Goal: Answer question/provide support: Share knowledge or assist other users

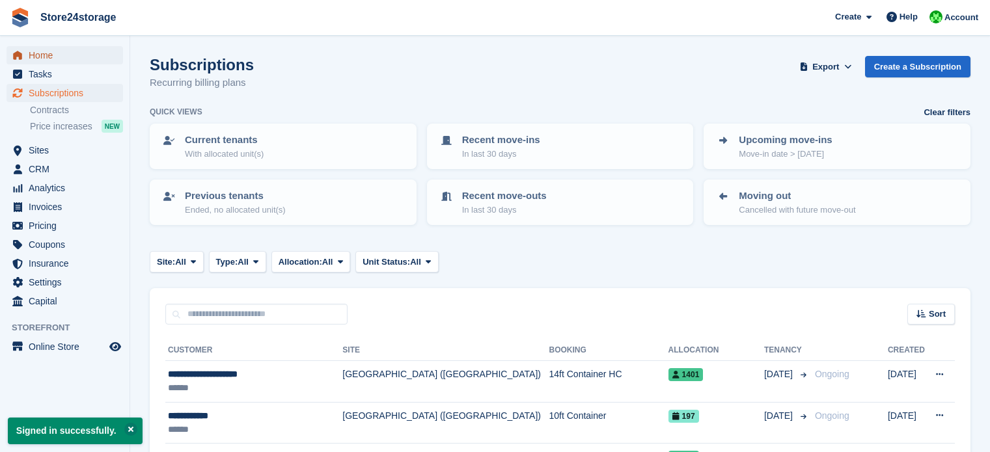
drag, startPoint x: 0, startPoint y: 0, endPoint x: 78, endPoint y: 59, distance: 98.0
click at [72, 59] on span "Home" at bounding box center [68, 55] width 78 height 18
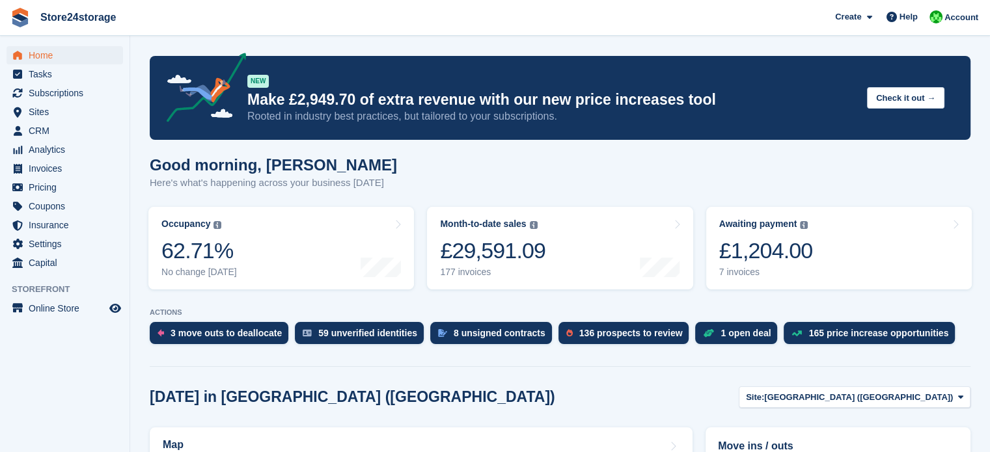
click at [798, 236] on div "Awaiting payment The total outstanding balance on all open invoices. £1,204.00 …" at bounding box center [766, 248] width 94 height 59
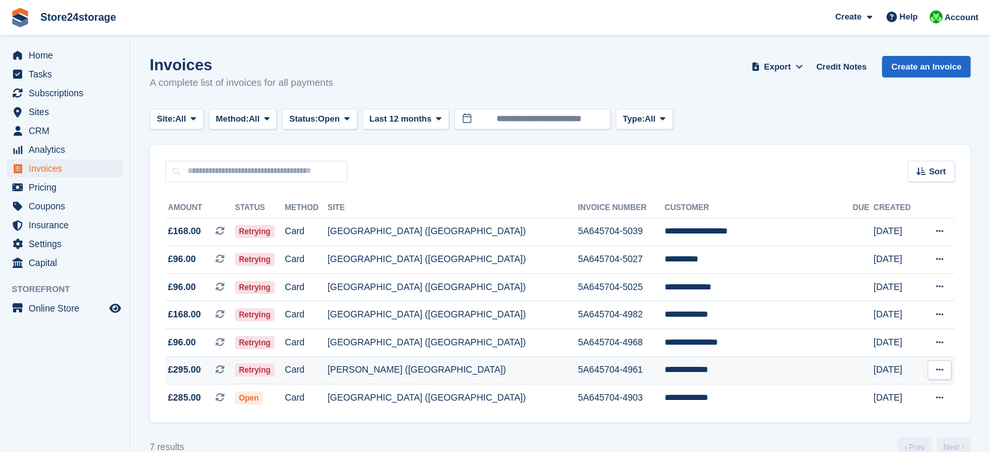
click at [938, 372] on icon at bounding box center [939, 370] width 7 height 8
click at [857, 416] on p "View on Stripe" at bounding box center [888, 414] width 113 height 21
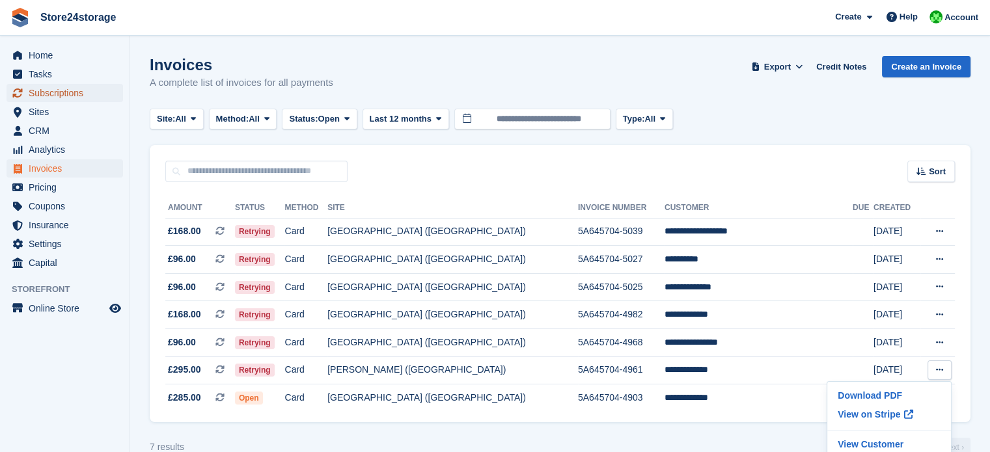
click at [88, 94] on span "Subscriptions" at bounding box center [68, 93] width 78 height 18
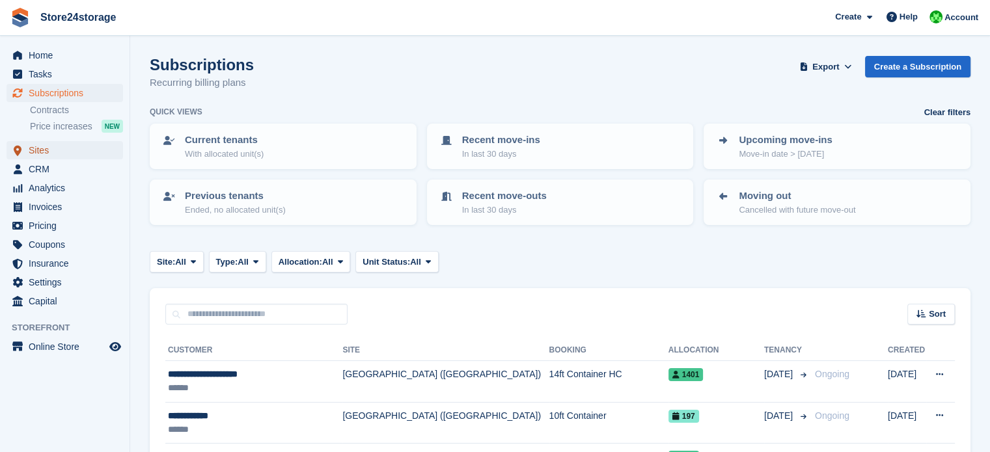
click at [69, 148] on span "Sites" at bounding box center [68, 150] width 78 height 18
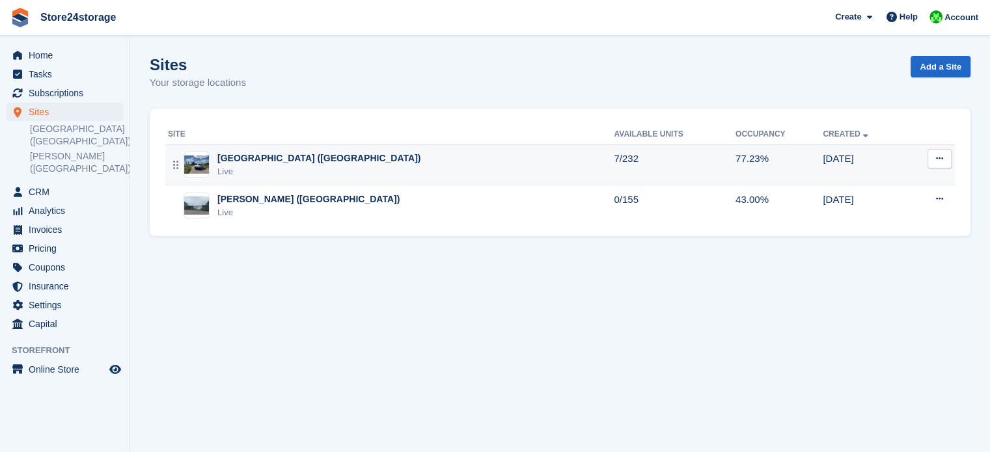
click at [336, 159] on div "Manston Airport (Kent) Live" at bounding box center [391, 165] width 446 height 27
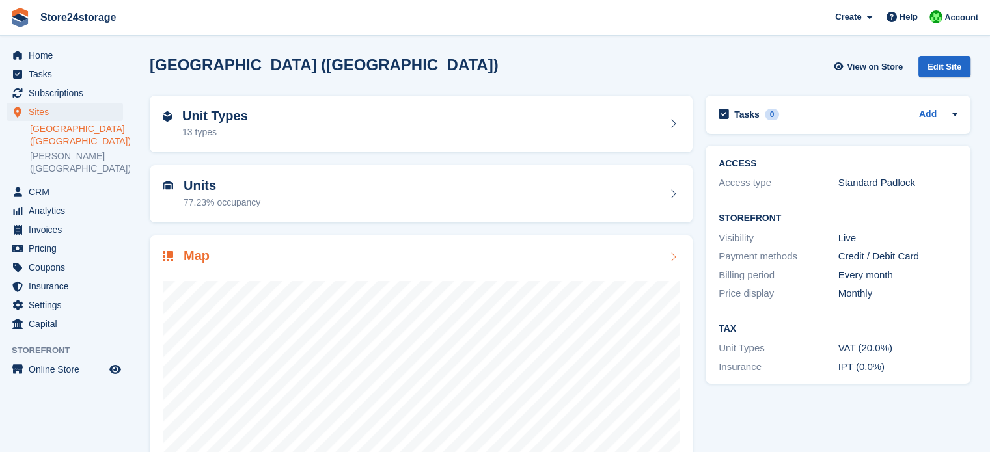
scroll to position [102, 0]
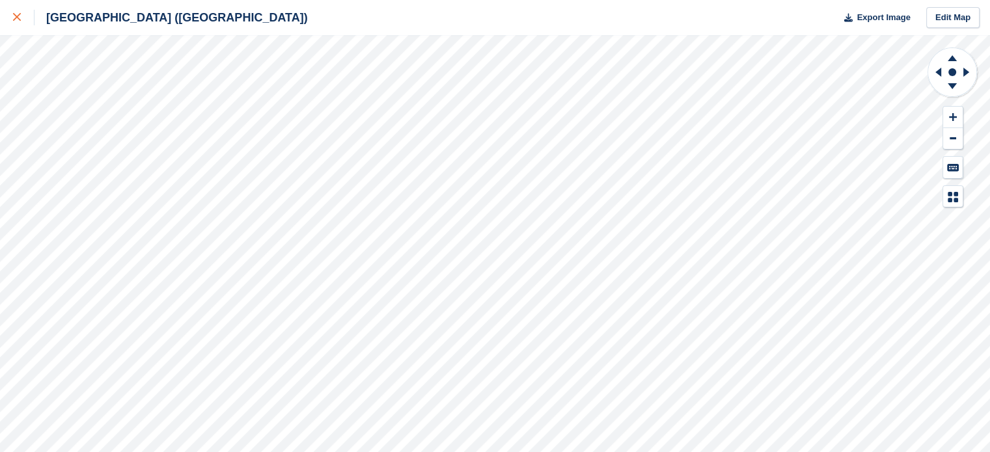
click at [13, 18] on icon at bounding box center [17, 17] width 8 height 8
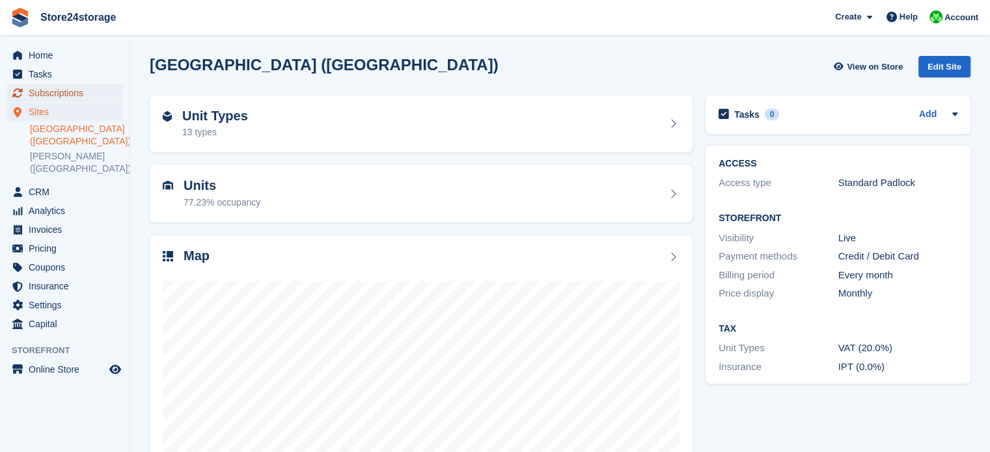
click at [87, 90] on span "Subscriptions" at bounding box center [68, 93] width 78 height 18
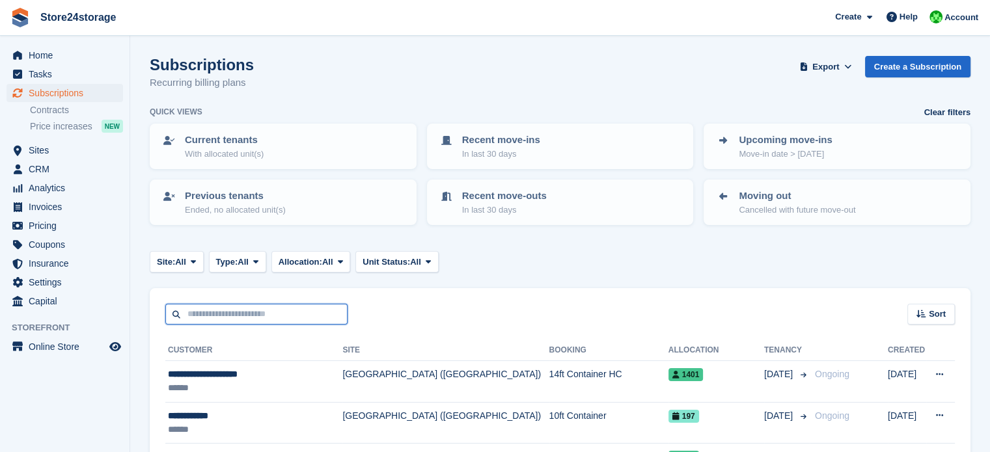
drag, startPoint x: 260, startPoint y: 314, endPoint x: 195, endPoint y: 310, distance: 65.1
click at [260, 313] on input "text" at bounding box center [256, 314] width 182 height 21
type input "*******"
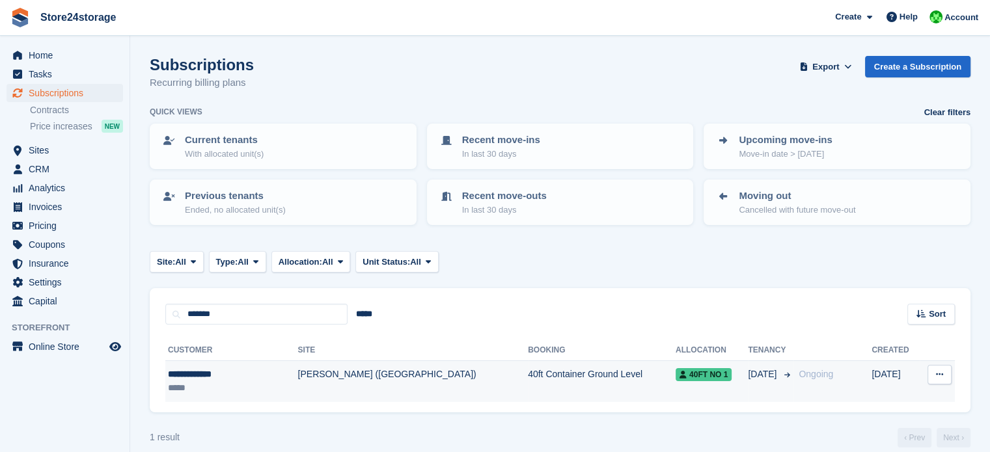
click at [298, 372] on td "[PERSON_NAME] ([GEOGRAPHIC_DATA])" at bounding box center [413, 381] width 230 height 41
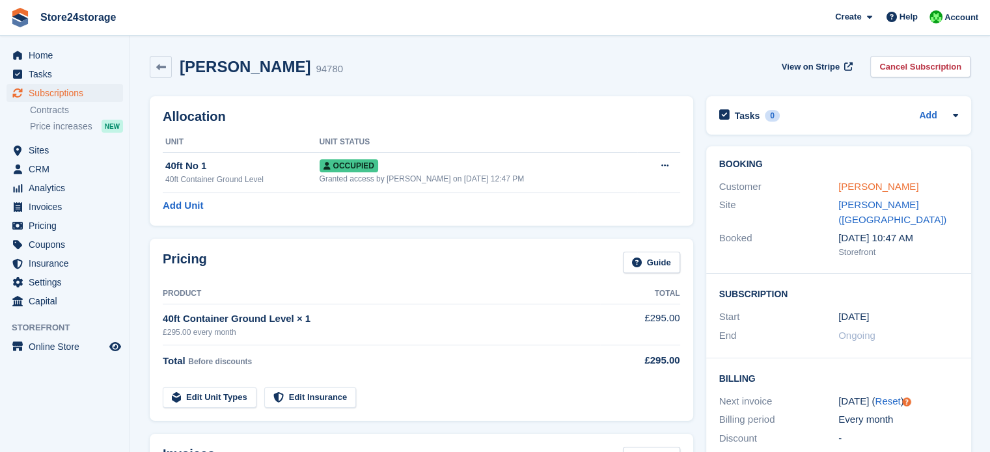
click at [846, 186] on link "[PERSON_NAME]" at bounding box center [878, 186] width 80 height 11
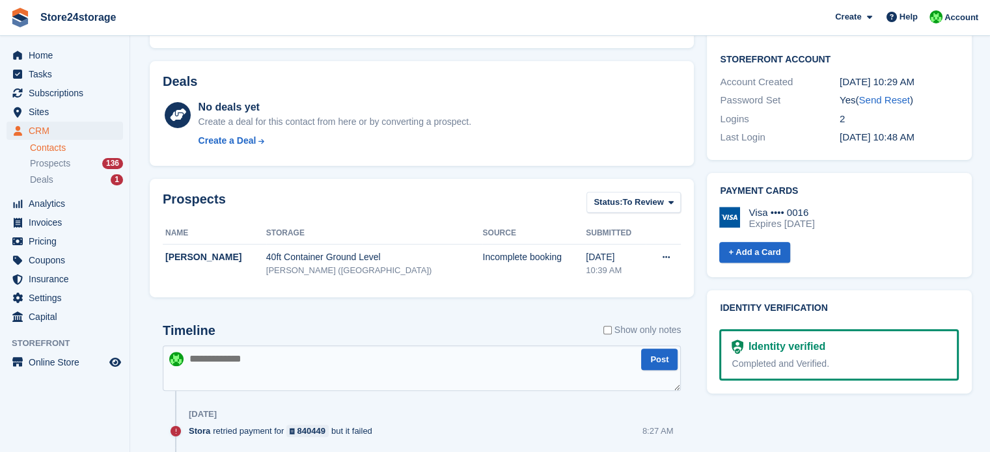
scroll to position [520, 0]
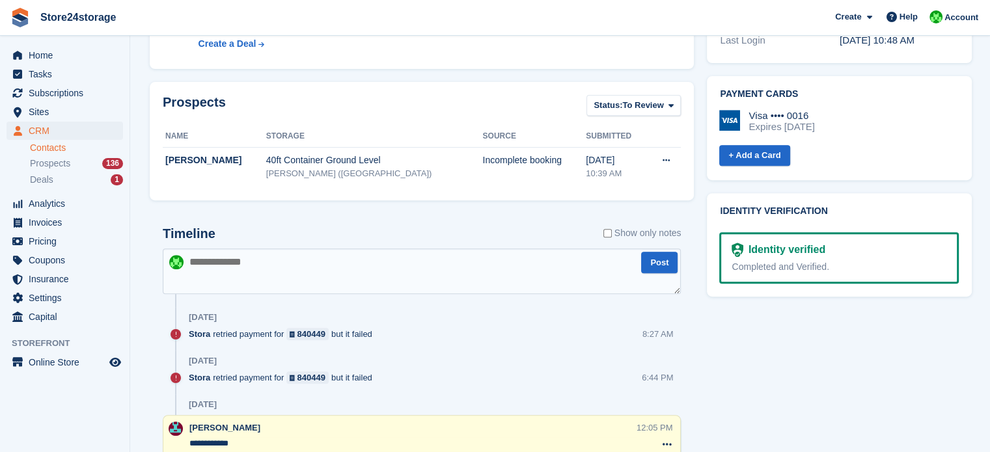
click at [231, 262] on textarea at bounding box center [422, 272] width 518 height 46
type textarea "**********"
click at [661, 265] on button "Post" at bounding box center [659, 262] width 36 height 21
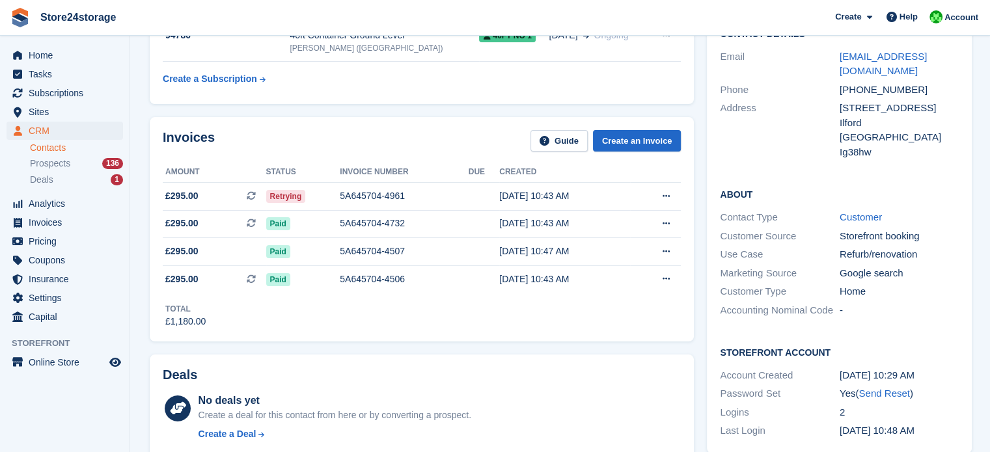
scroll to position [130, 0]
